Goal: Task Accomplishment & Management: Use online tool/utility

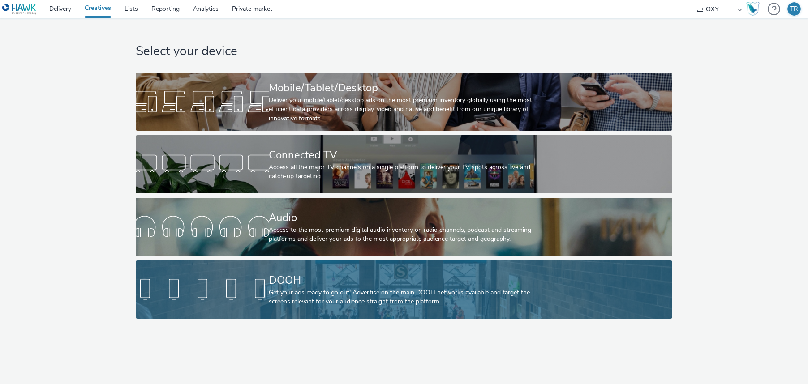
click at [296, 280] on div "DOOH" at bounding box center [402, 281] width 267 height 16
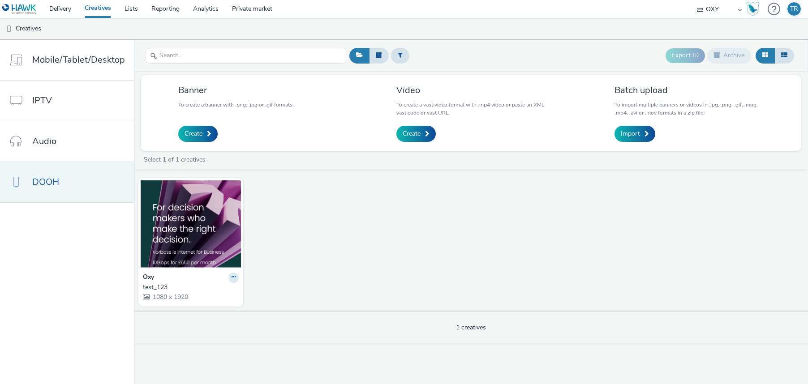
click at [86, 185] on link "DOOH" at bounding box center [67, 182] width 134 height 40
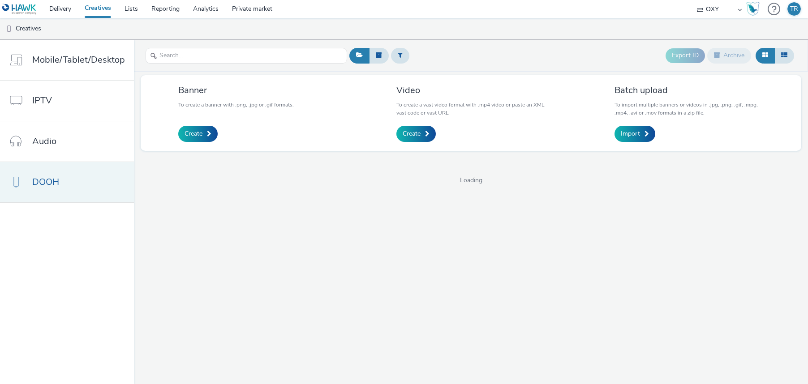
click at [86, 185] on link "DOOH" at bounding box center [67, 182] width 134 height 40
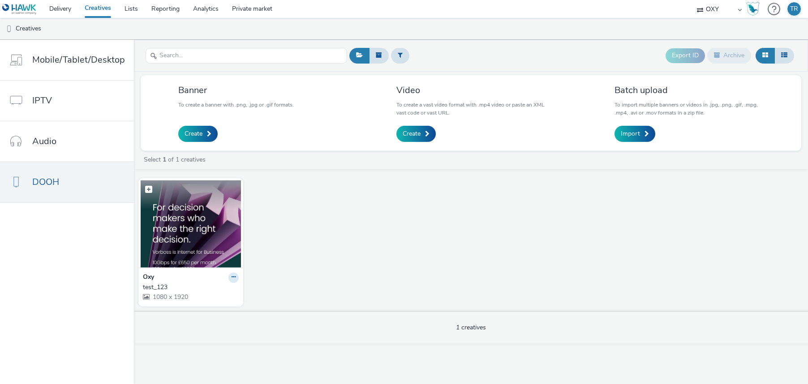
click at [191, 232] on img at bounding box center [191, 224] width 100 height 87
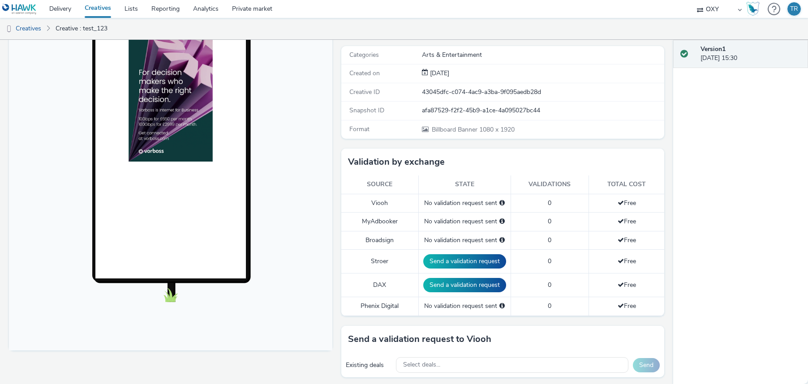
scroll to position [124, 0]
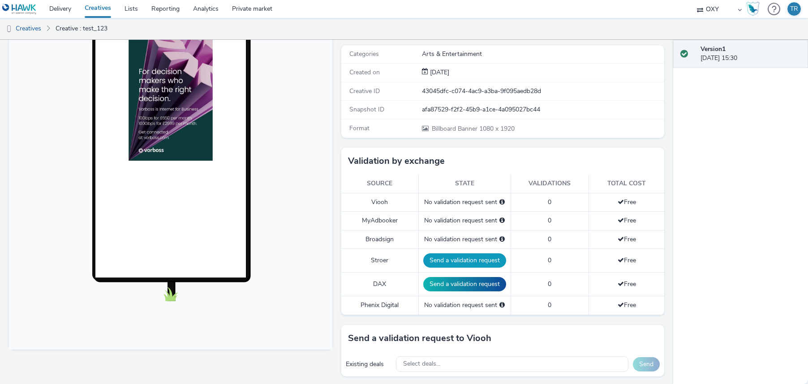
click at [453, 261] on button "Send a validation request" at bounding box center [464, 261] width 83 height 14
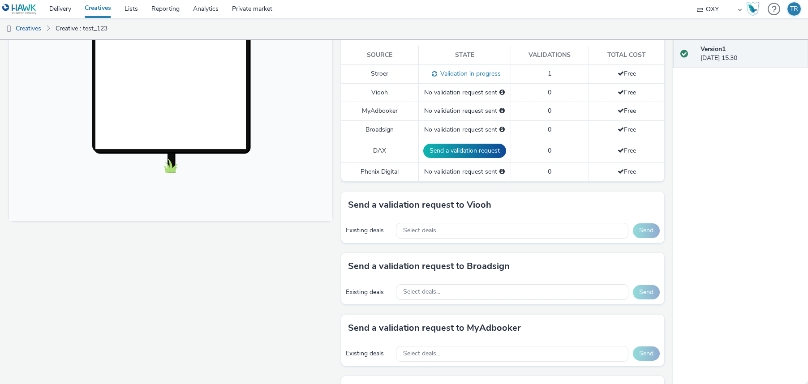
scroll to position [260, 0]
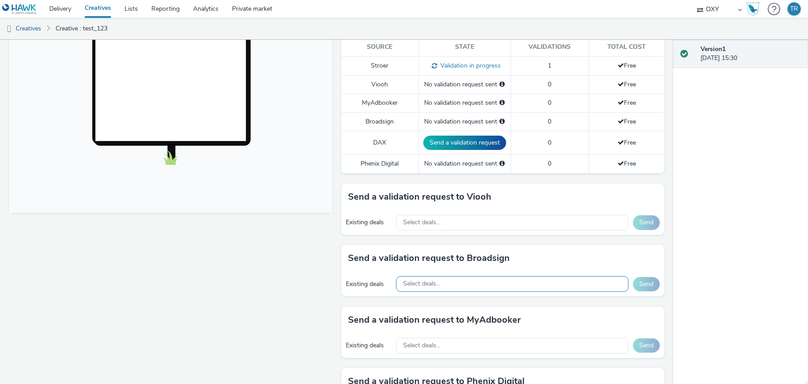
click at [514, 289] on div "Select deals..." at bounding box center [512, 284] width 233 height 16
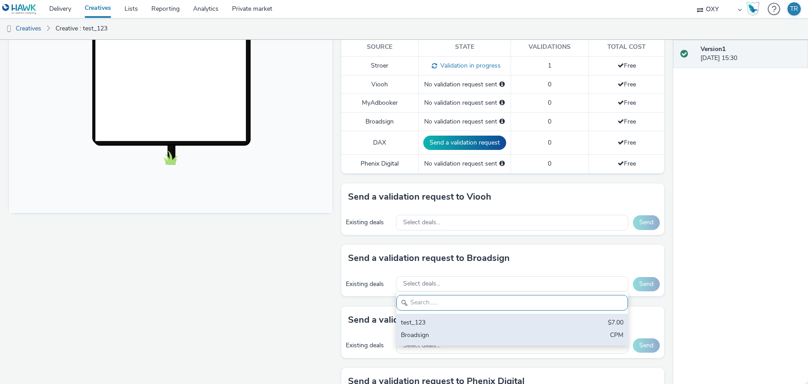
click at [438, 336] on div "Broadsign" at bounding box center [474, 336] width 147 height 10
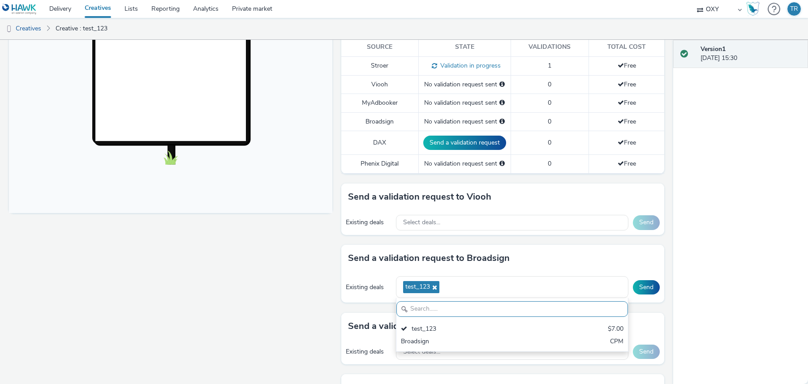
click at [654, 303] on div "Send a validation request to Broadsign Existing deals test_123 test_123 $7.00 B…" at bounding box center [502, 279] width 323 height 68
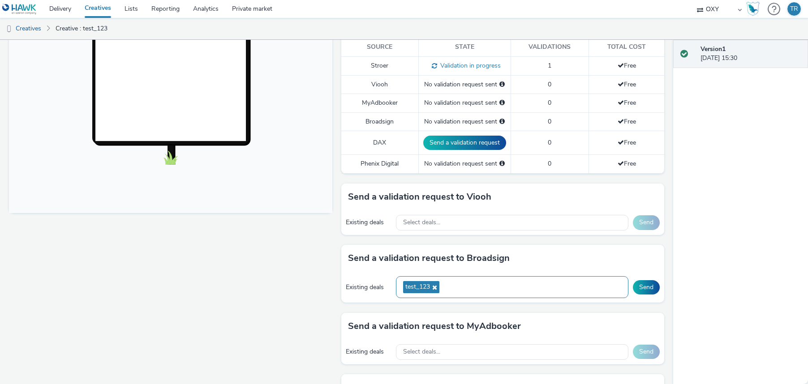
click at [513, 287] on div "test_123" at bounding box center [512, 287] width 233 height 22
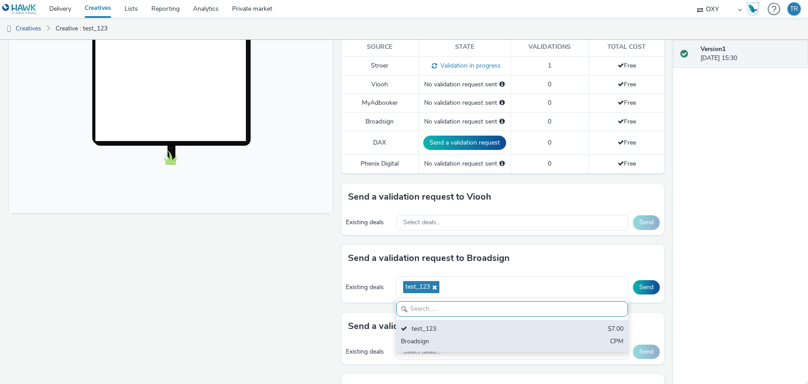
click at [436, 341] on div "Broadsign" at bounding box center [474, 342] width 147 height 10
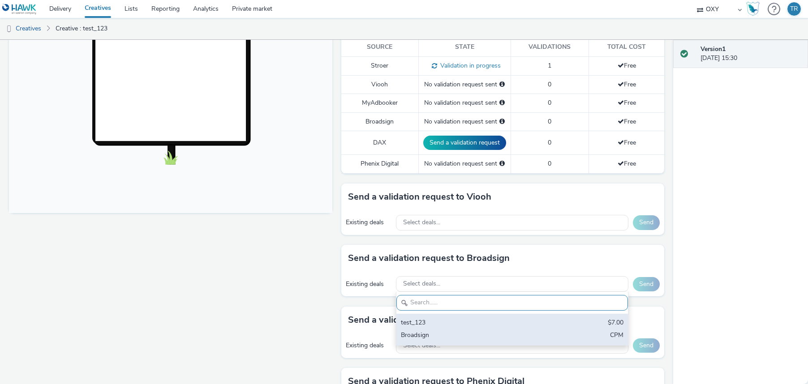
click at [453, 319] on div "test_123" at bounding box center [474, 324] width 147 height 10
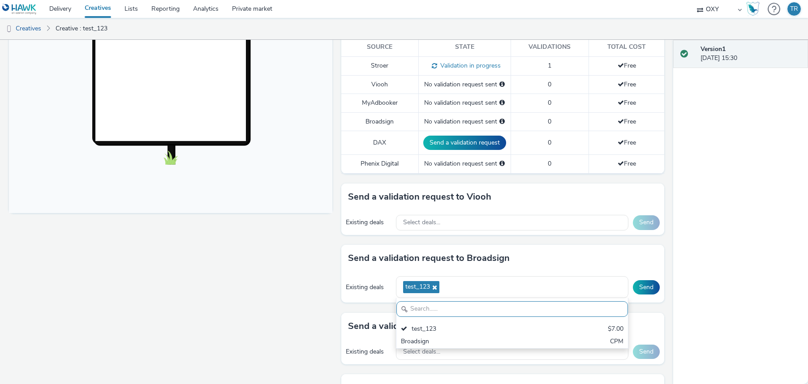
click at [714, 294] on div "Version 1 [DATE] 15:30" at bounding box center [740, 212] width 135 height 345
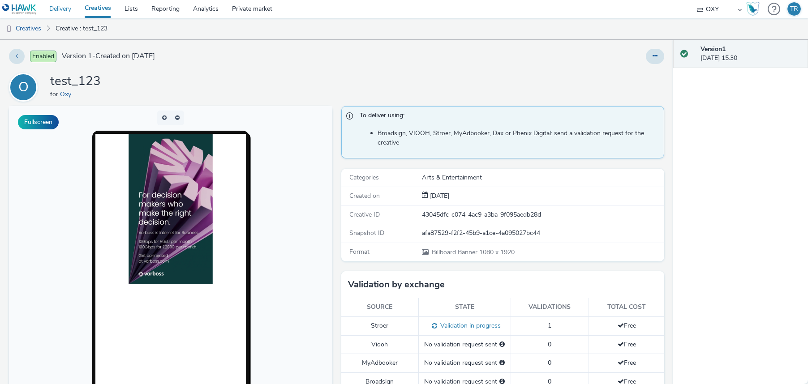
click at [61, 10] on link "Delivery" at bounding box center [60, 9] width 35 height 18
